Goal: Complete application form: Complete application form

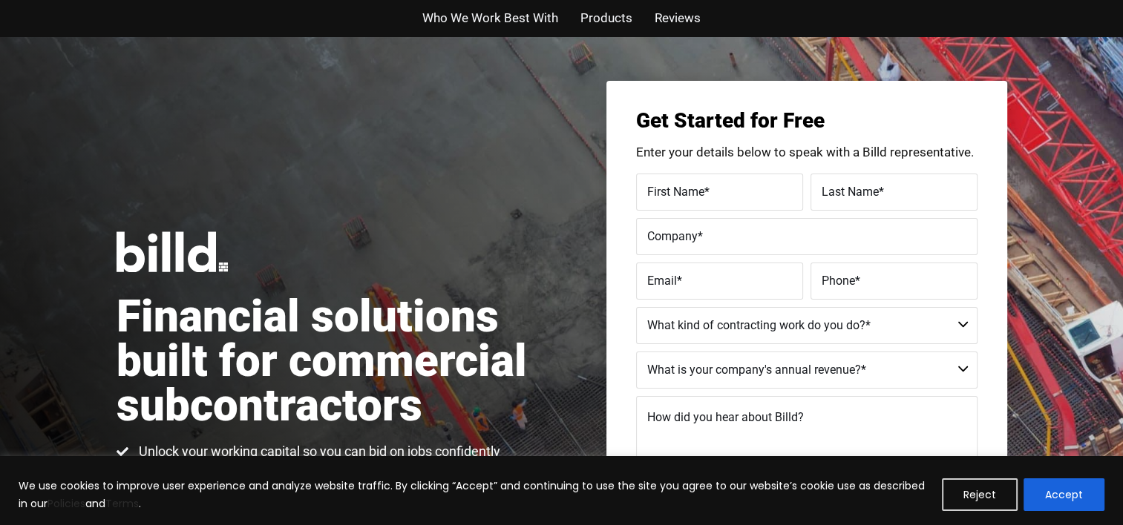
click at [686, 189] on span "First Name" at bounding box center [675, 191] width 57 height 14
click at [686, 189] on input "First Name *" at bounding box center [719, 192] width 167 height 37
type input "[PERSON_NAME]"
type input "J [PERSON_NAME] Enterprises LLC"
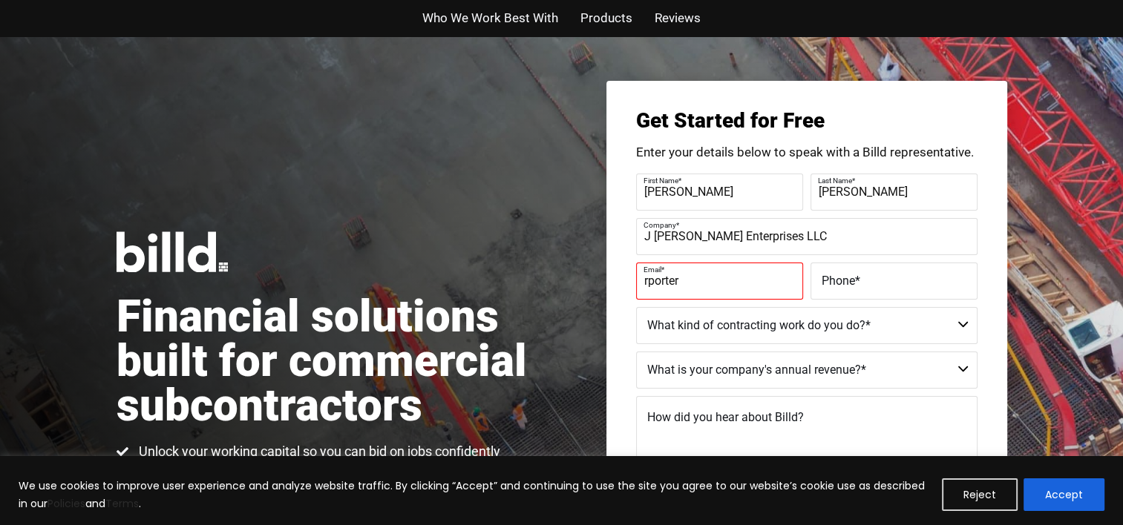
type input "[EMAIL_ADDRESS][DOMAIN_NAME]"
type input "[PHONE_NUMBER]"
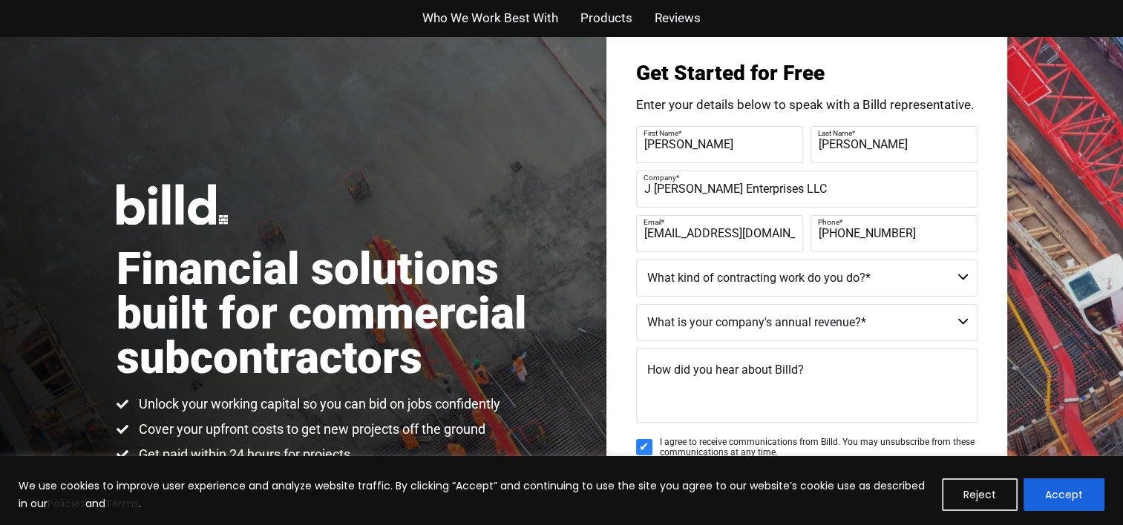
scroll to position [74, 0]
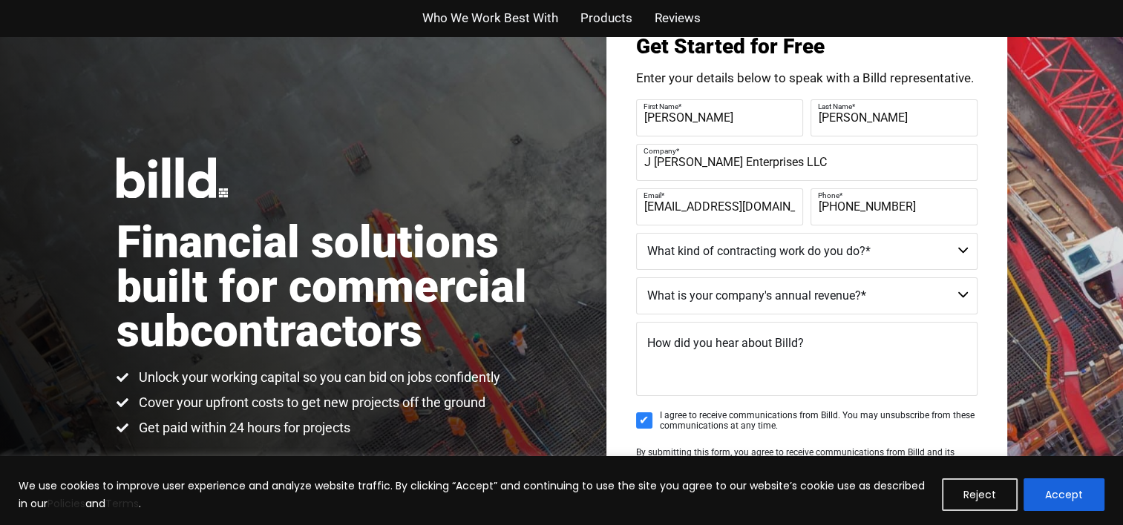
click at [810, 257] on select "Commercial Commercial and Residential Residential Not a Contractor" at bounding box center [806, 251] width 341 height 37
select select "Commercial and Residential"
click at [636, 233] on select "Commercial Commercial and Residential Residential Not a Contractor" at bounding box center [806, 251] width 341 height 37
click at [738, 292] on select "$40M + $25M - $40M $8M - $25M $4M - $8M $2M - $4M $1M - $2M Less than $1M" at bounding box center [806, 295] width 341 height 37
select select "$1M - $2M"
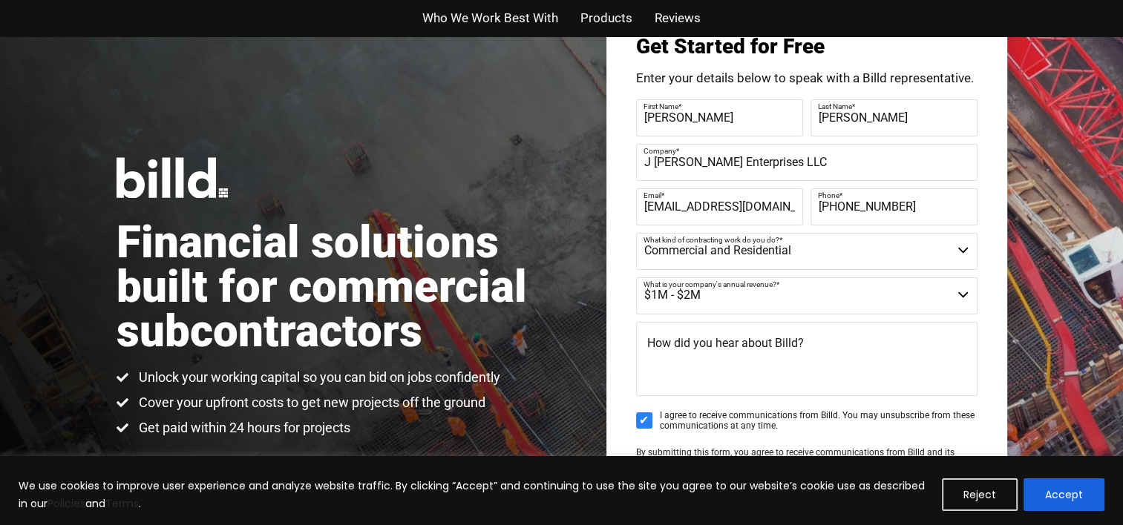
click at [636, 277] on select "$40M + $25M - $40M $8M - $25M $4M - $8M $2M - $4M $1M - $2M Less than $1M" at bounding box center [806, 295] width 341 height 37
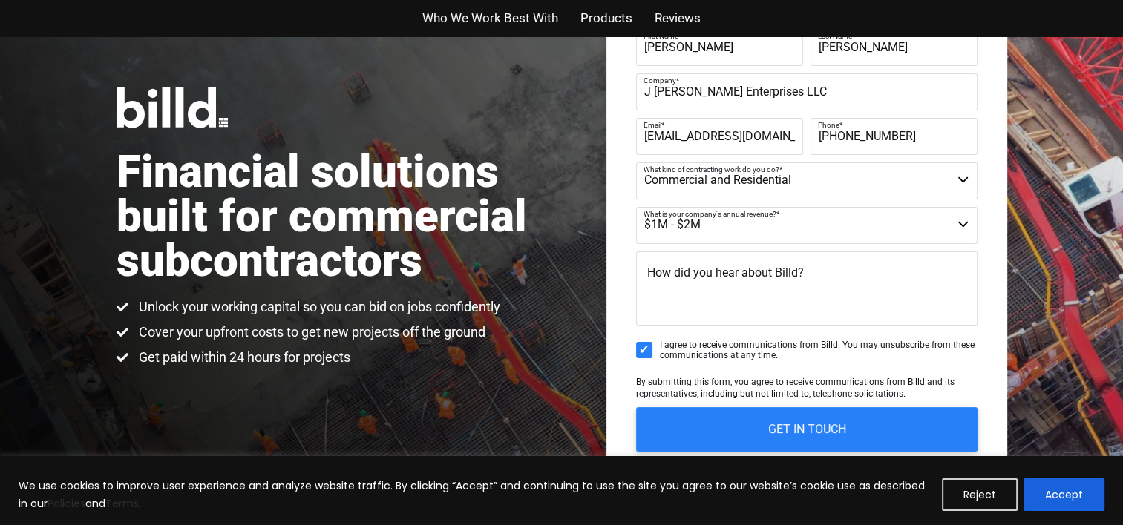
scroll to position [148, 0]
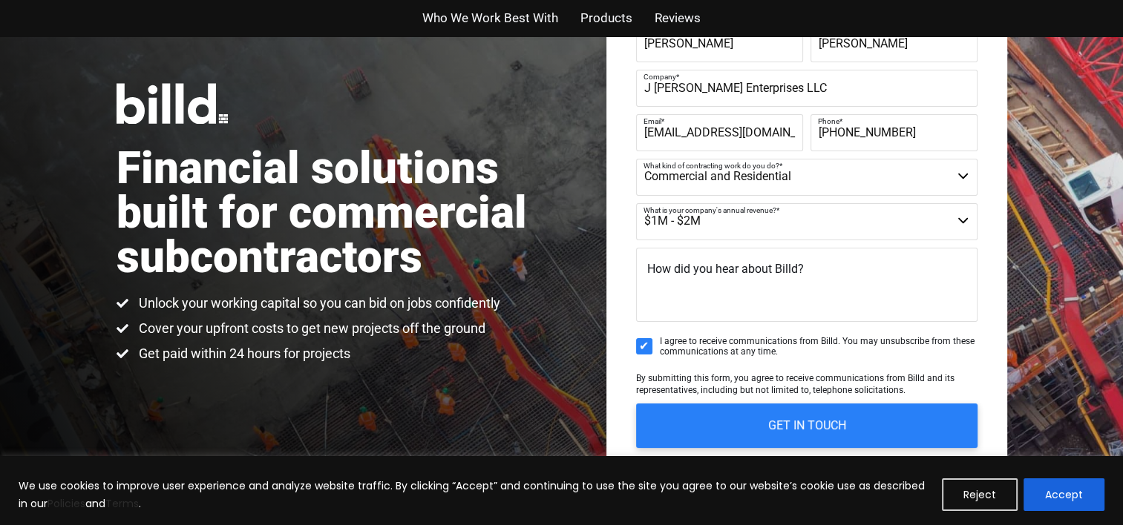
click at [712, 268] on span "How did you hear about Billd?" at bounding box center [725, 269] width 157 height 14
click at [712, 268] on textarea "How did you hear about Billd?" at bounding box center [806, 285] width 341 height 74
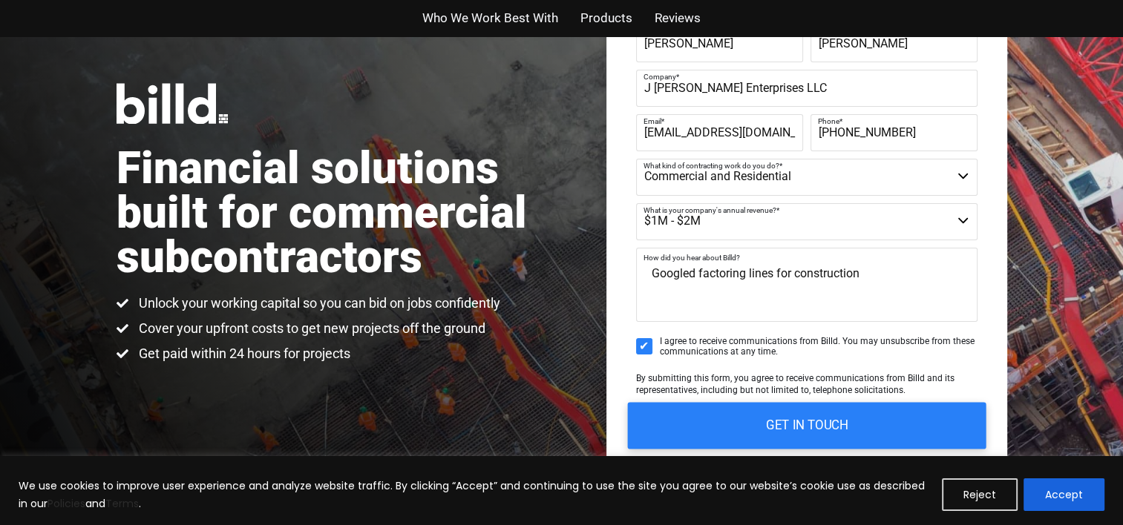
type textarea "Googled factoring lines for construction"
click at [775, 423] on input "GET IN TOUCH" at bounding box center [806, 425] width 358 height 47
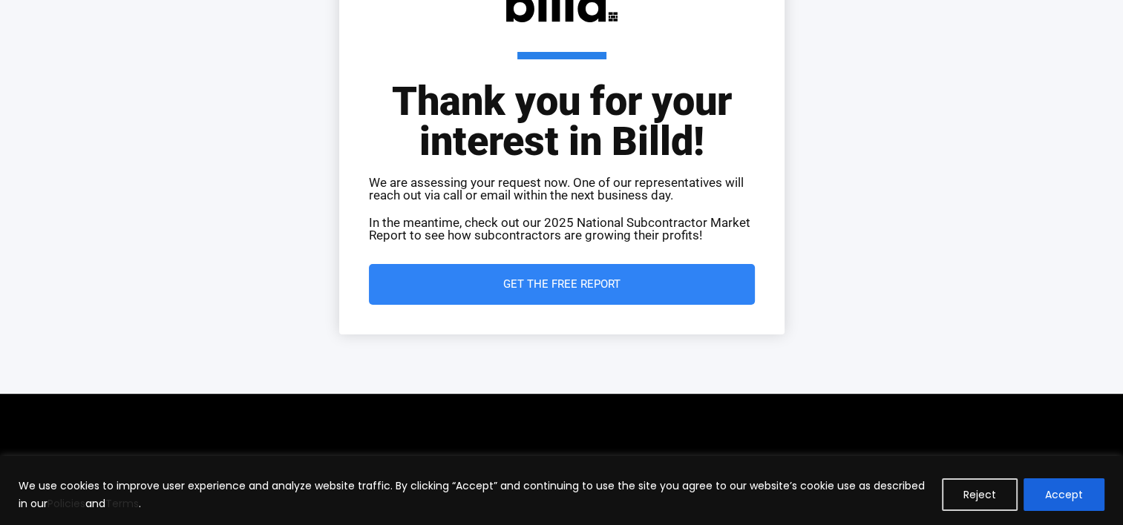
scroll to position [274, 0]
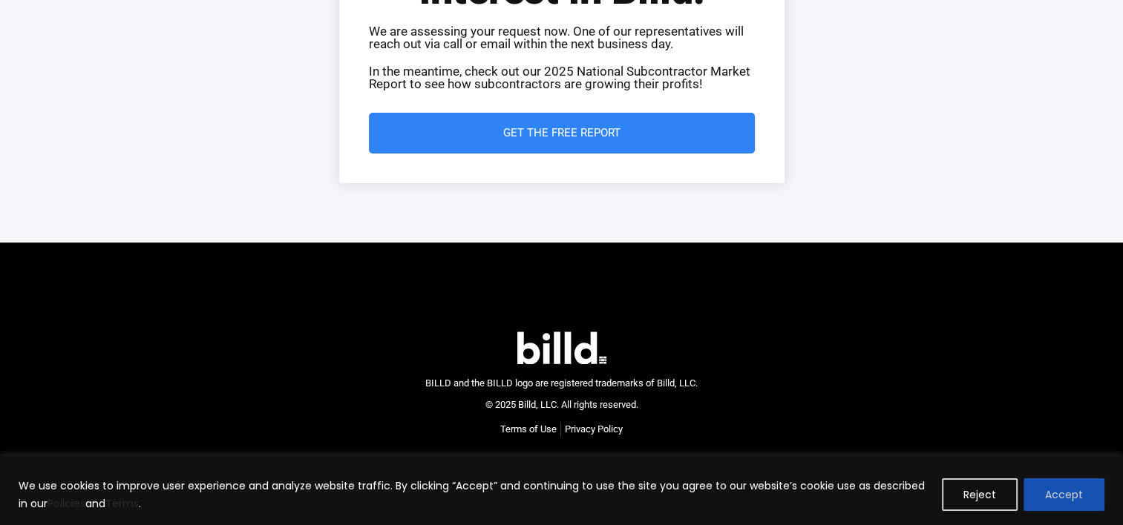
click at [1068, 493] on button "Accept" at bounding box center [1063, 495] width 81 height 33
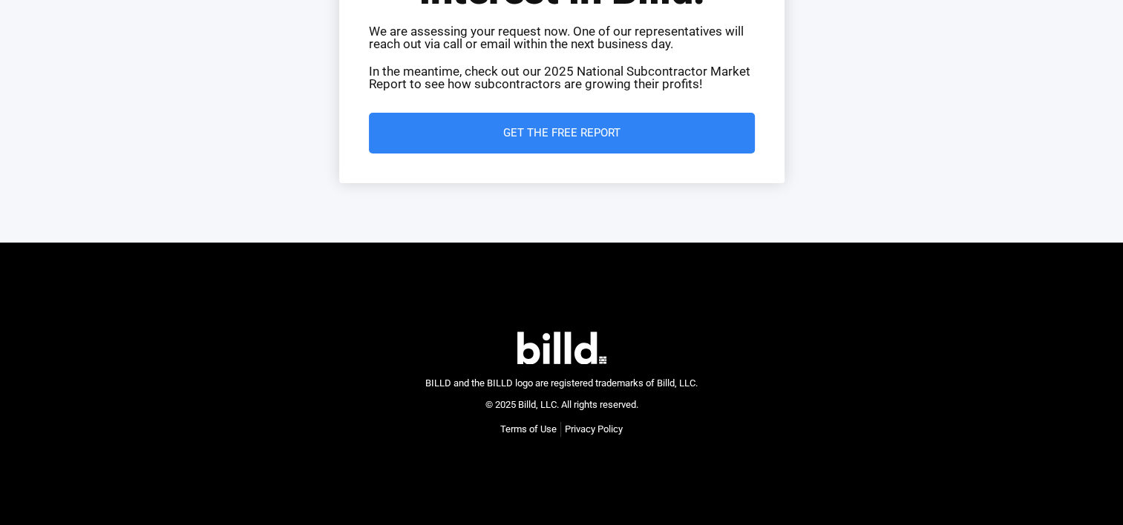
scroll to position [0, 0]
